Goal: Find specific page/section: Find specific page/section

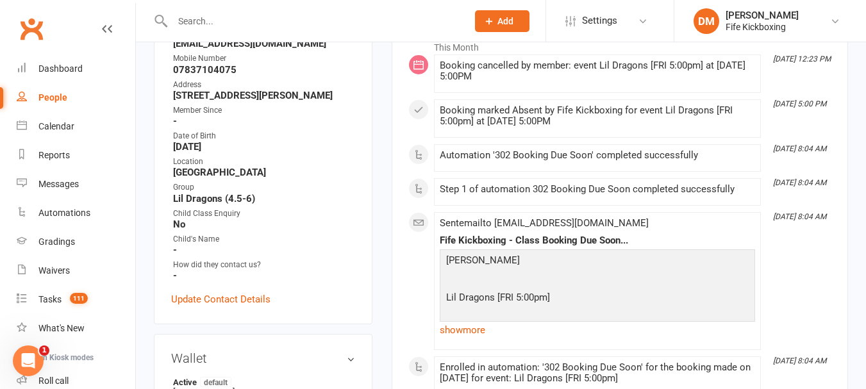
scroll to position [128, 0]
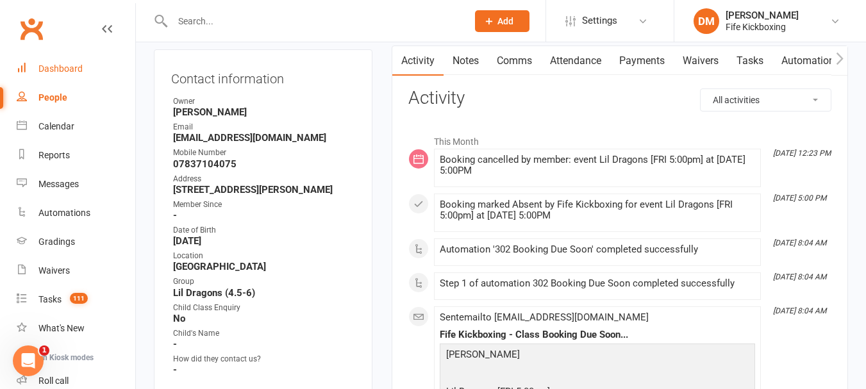
click at [69, 62] on link "Dashboard" at bounding box center [76, 68] width 119 height 29
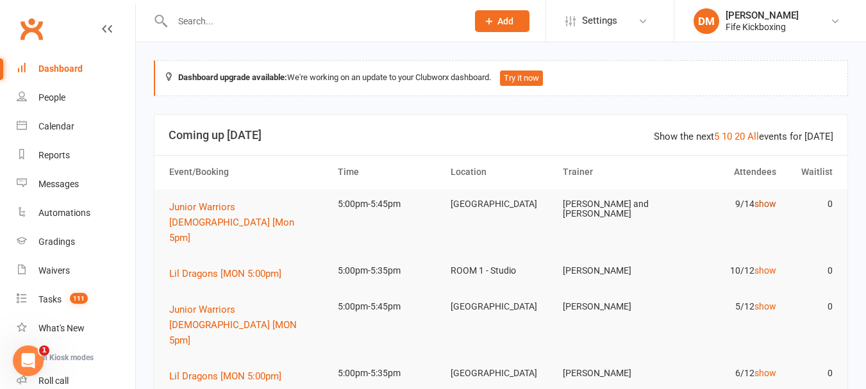
click at [767, 201] on link "show" at bounding box center [766, 204] width 22 height 10
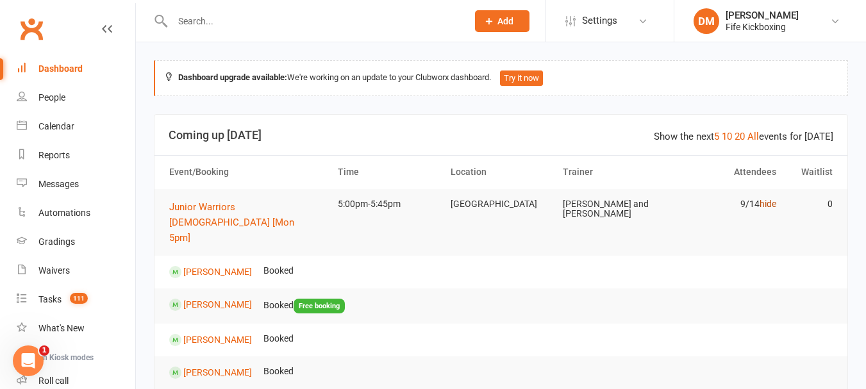
click at [766, 207] on link "hide" at bounding box center [768, 204] width 17 height 10
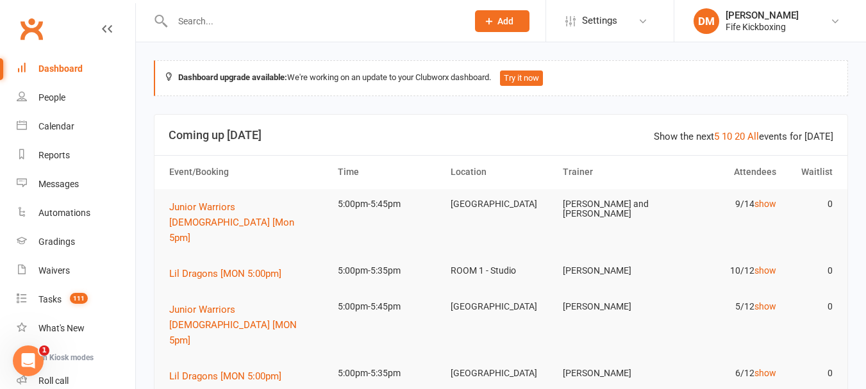
click at [235, 16] on input "text" at bounding box center [314, 21] width 290 height 18
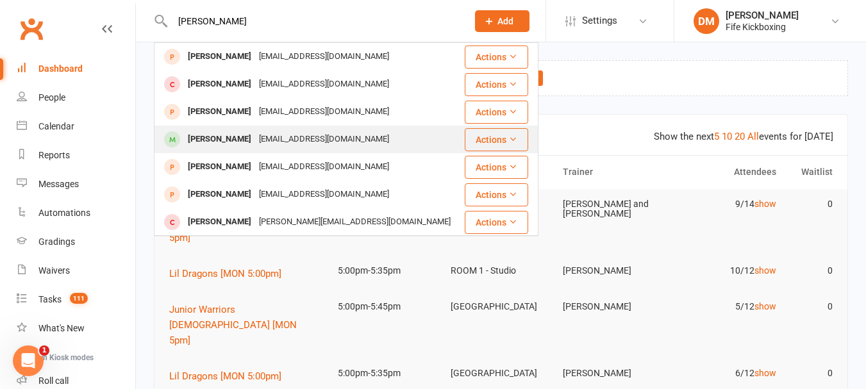
type input "[PERSON_NAME]"
click at [226, 143] on div "[PERSON_NAME]" at bounding box center [219, 139] width 71 height 19
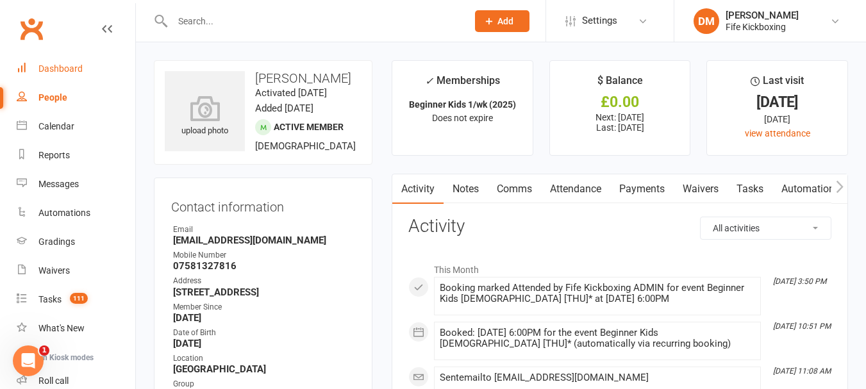
click at [45, 69] on div "Dashboard" at bounding box center [60, 68] width 44 height 10
